Goal: Find specific page/section: Find specific page/section

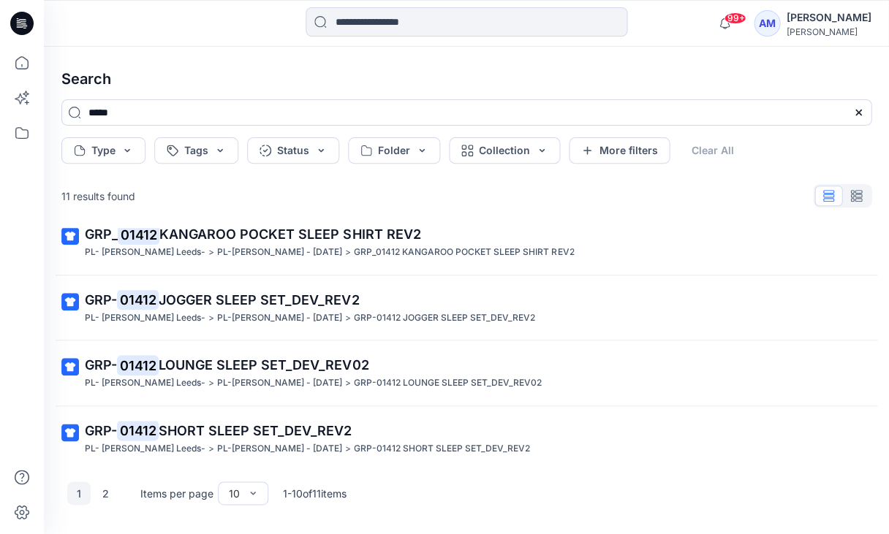
scroll to position [151, 0]
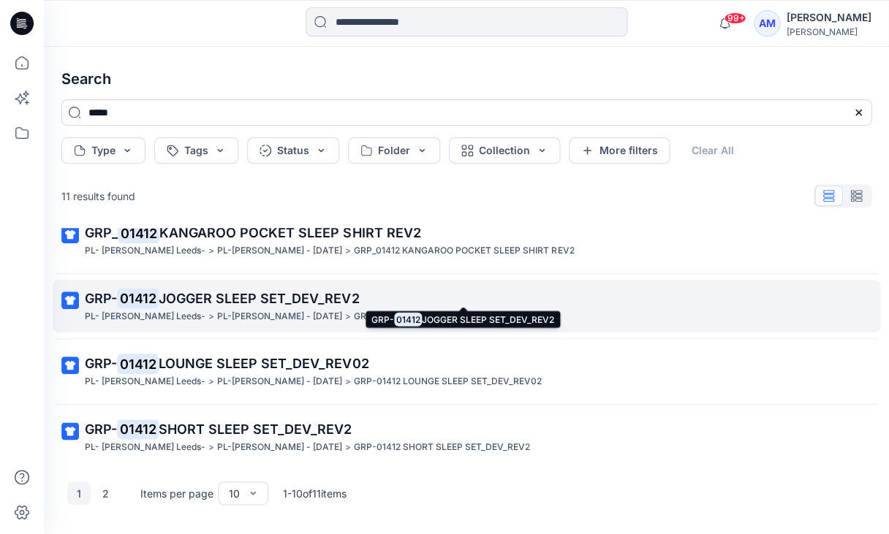
click at [448, 289] on p "GRP- 01412 JOGGER SLEEP SET_DEV_REV2" at bounding box center [465, 299] width 760 height 20
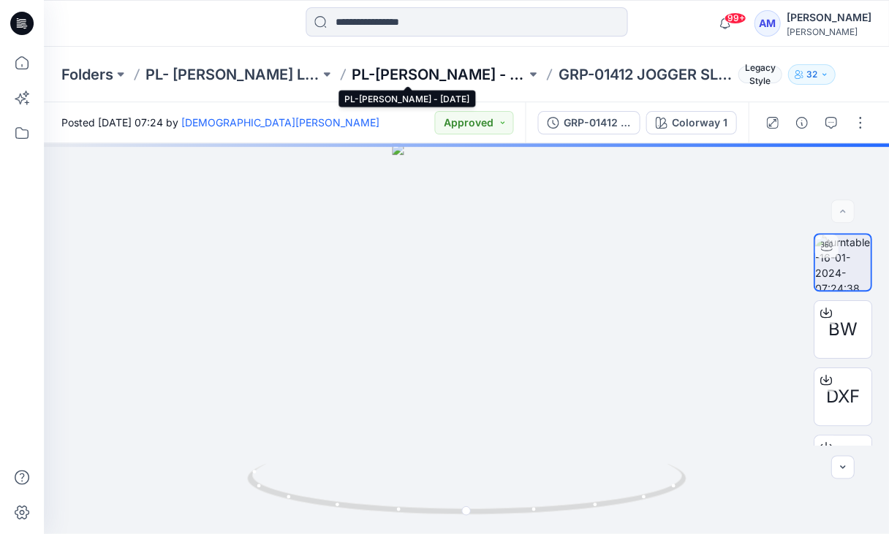
click at [404, 71] on p "PL-[PERSON_NAME] - [DATE]" at bounding box center [439, 74] width 174 height 20
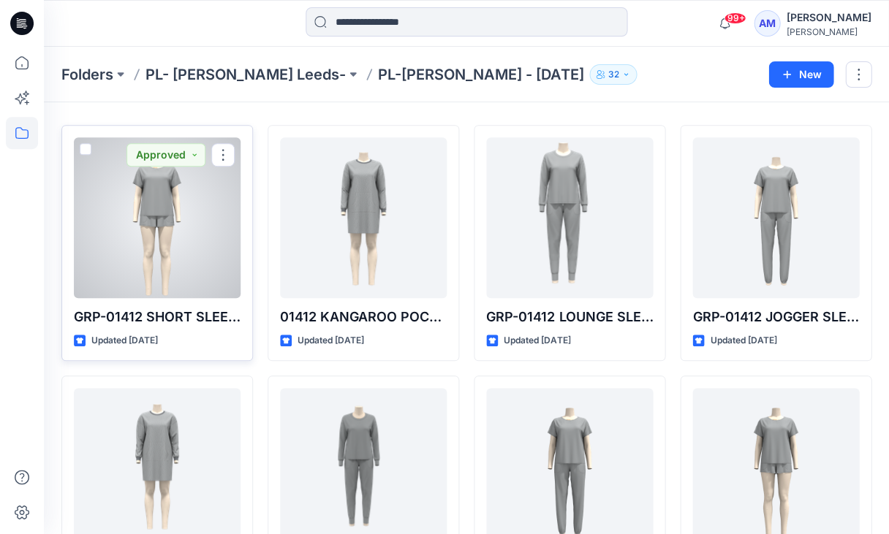
scroll to position [35, 0]
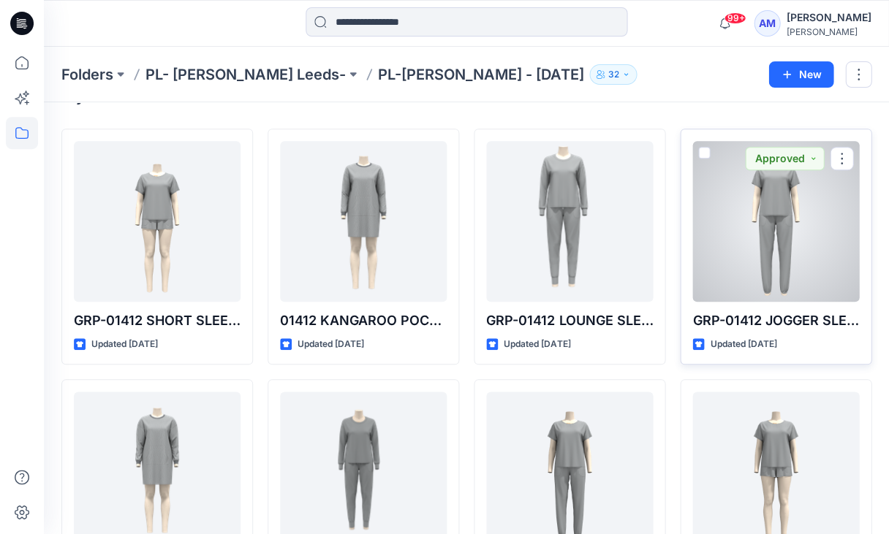
click at [703, 283] on div at bounding box center [775, 221] width 167 height 161
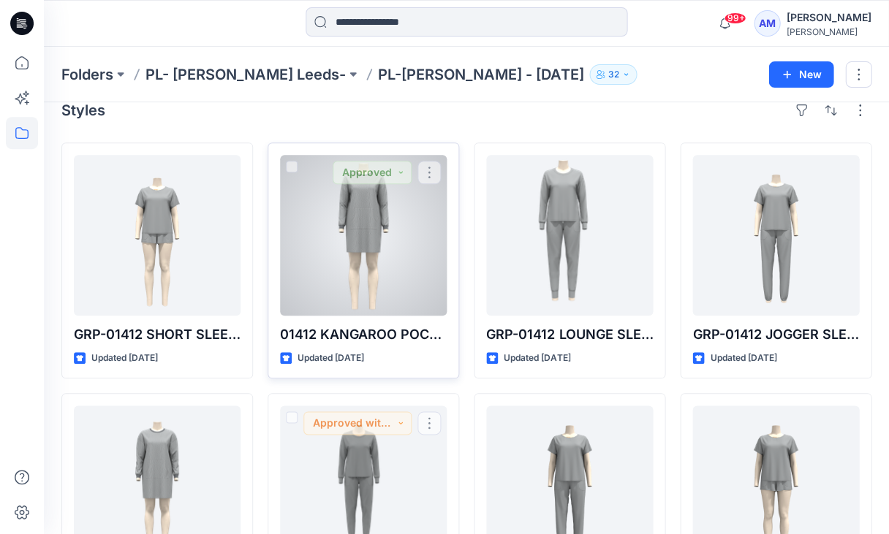
scroll to position [13, 0]
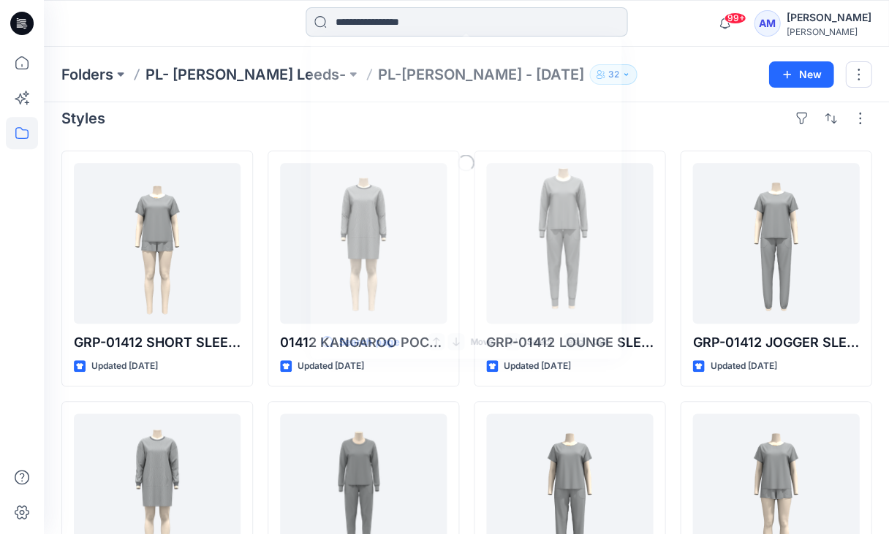
click at [384, 29] on input at bounding box center [467, 21] width 322 height 29
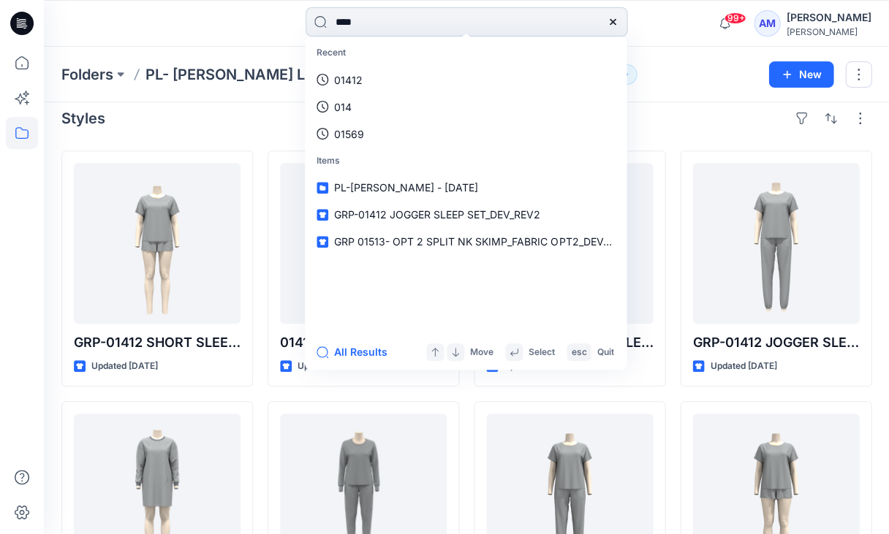
type input "*****"
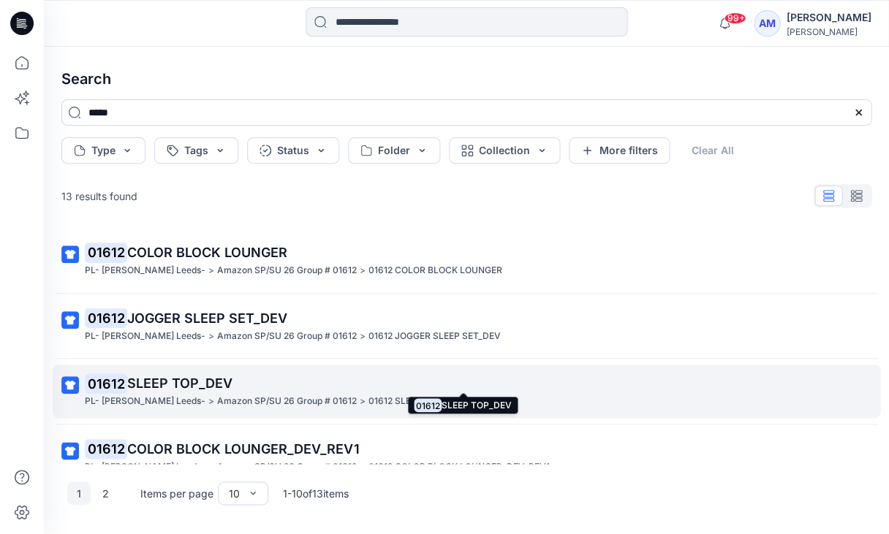
click at [231, 386] on span "SLEEP TOP_DEV" at bounding box center [179, 383] width 105 height 15
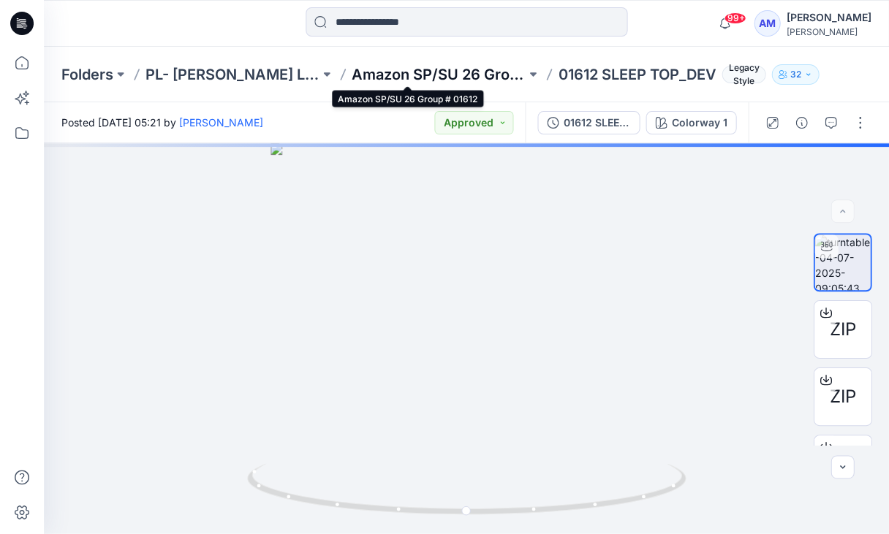
click at [401, 80] on p "Amazon SP/SU 26 Group # 01612" at bounding box center [439, 74] width 174 height 20
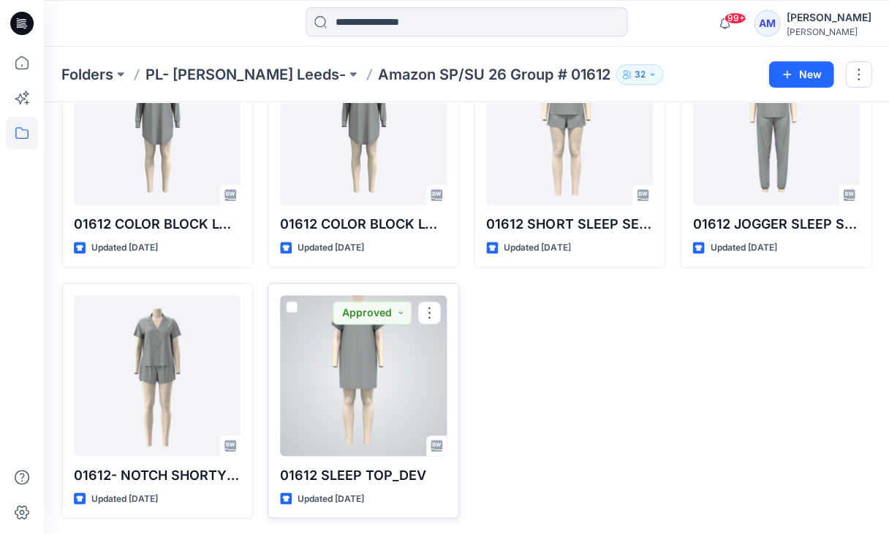
scroll to position [131, 0]
click at [376, 359] on div at bounding box center [363, 376] width 167 height 161
